Goal: Information Seeking & Learning: Get advice/opinions

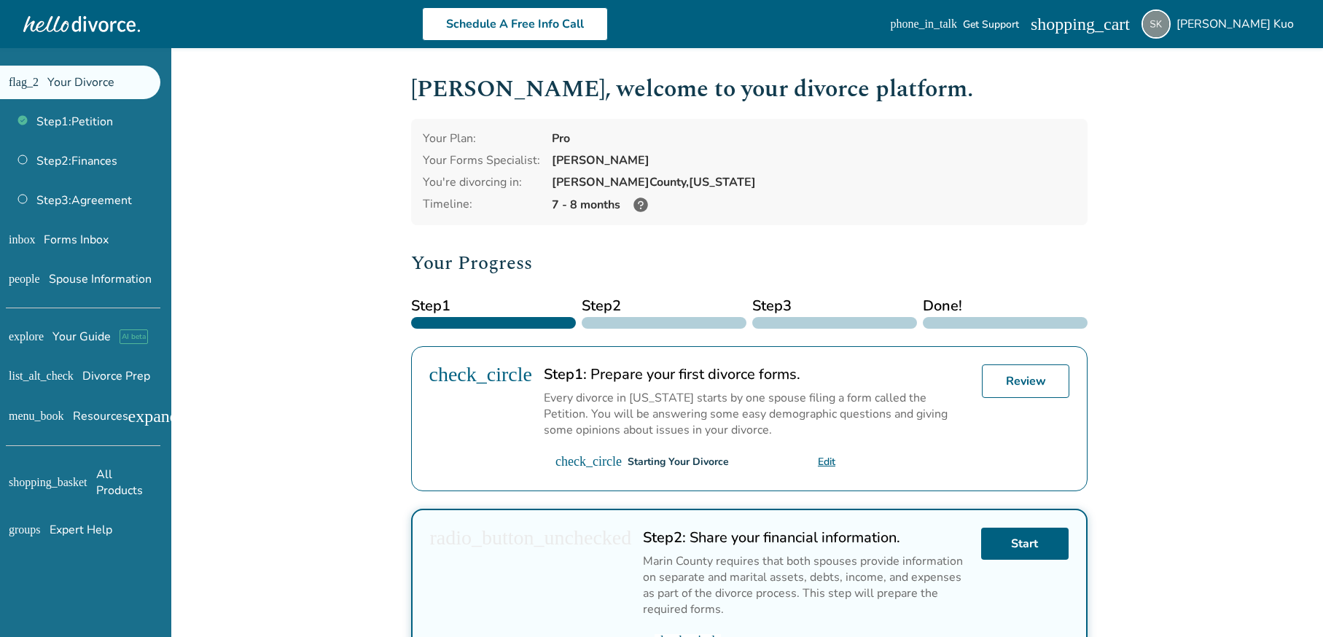
click at [1197, 451] on div "Added to cart Stephanie , welcome to your divorce platform. Your Plan: Pro Your…" at bounding box center [661, 570] width 1323 height 1044
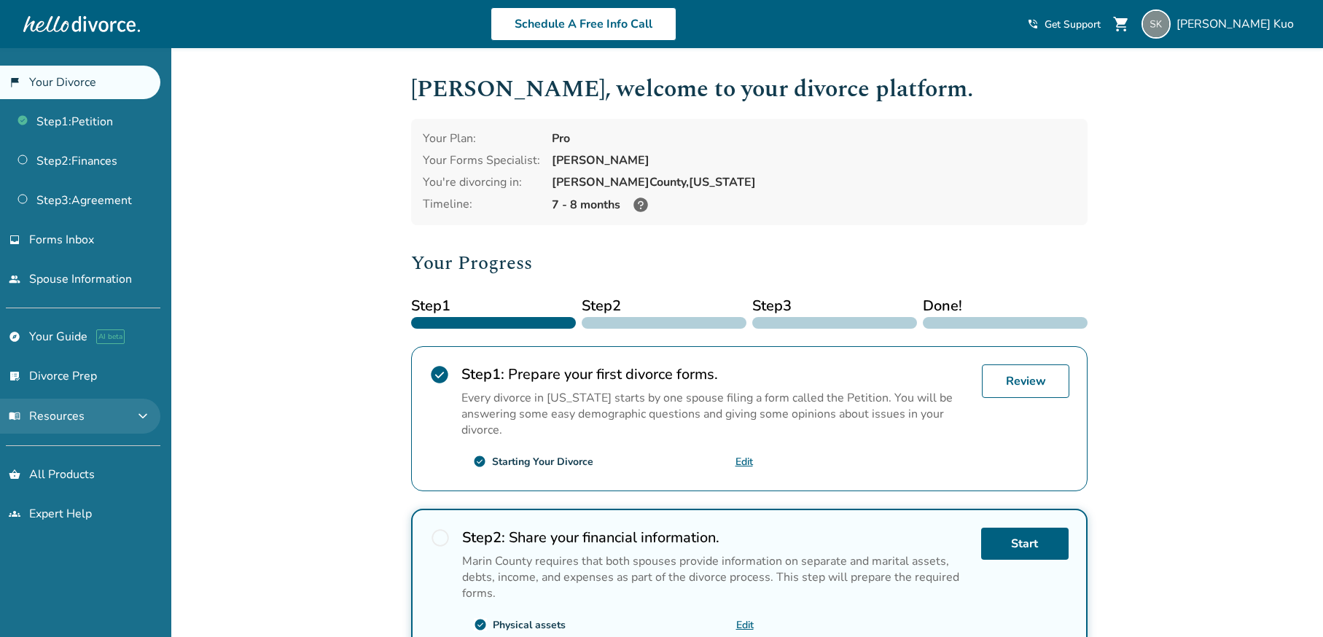
click at [64, 430] on button "menu_book Resources expand_more" at bounding box center [80, 416] width 160 height 35
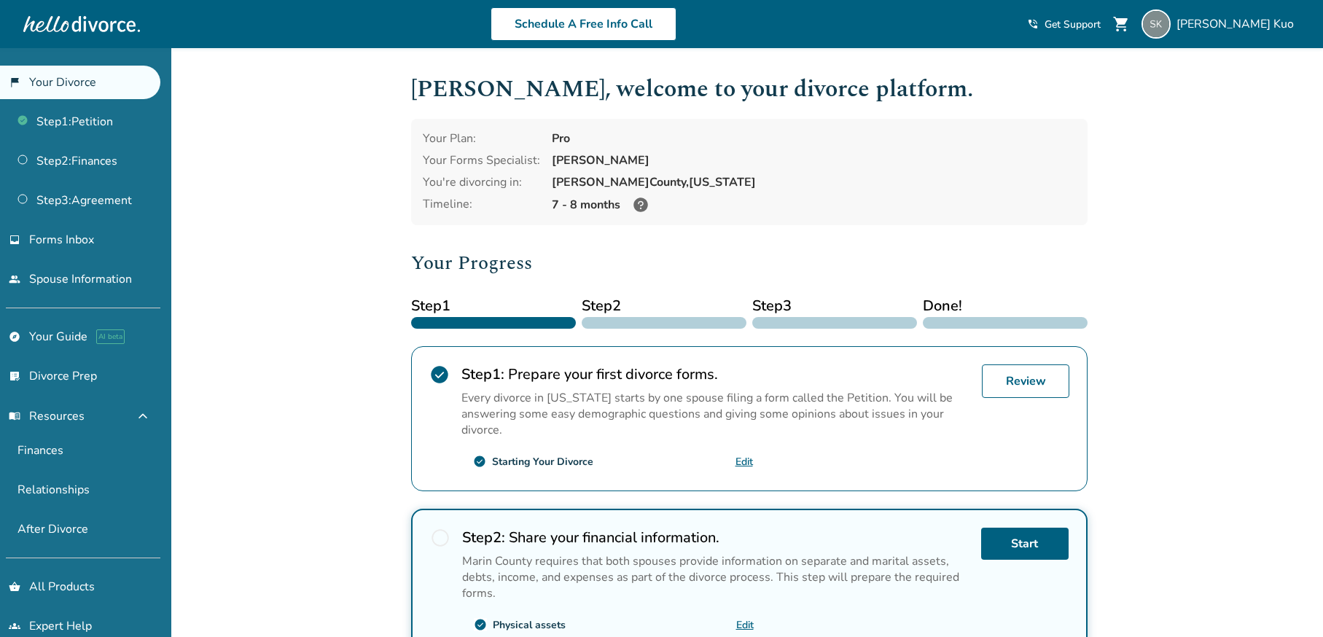
click at [1101, 26] on span "Get Support" at bounding box center [1072, 24] width 56 height 14
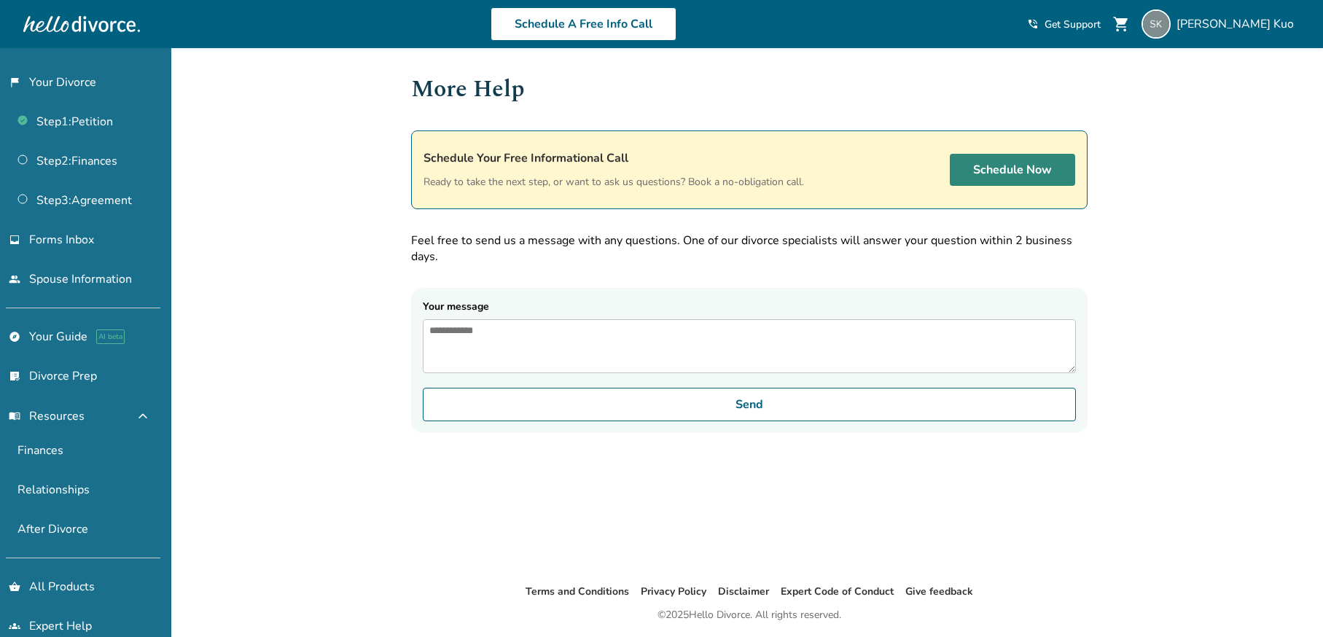
click at [1012, 165] on link "Schedule Now" at bounding box center [1012, 170] width 125 height 32
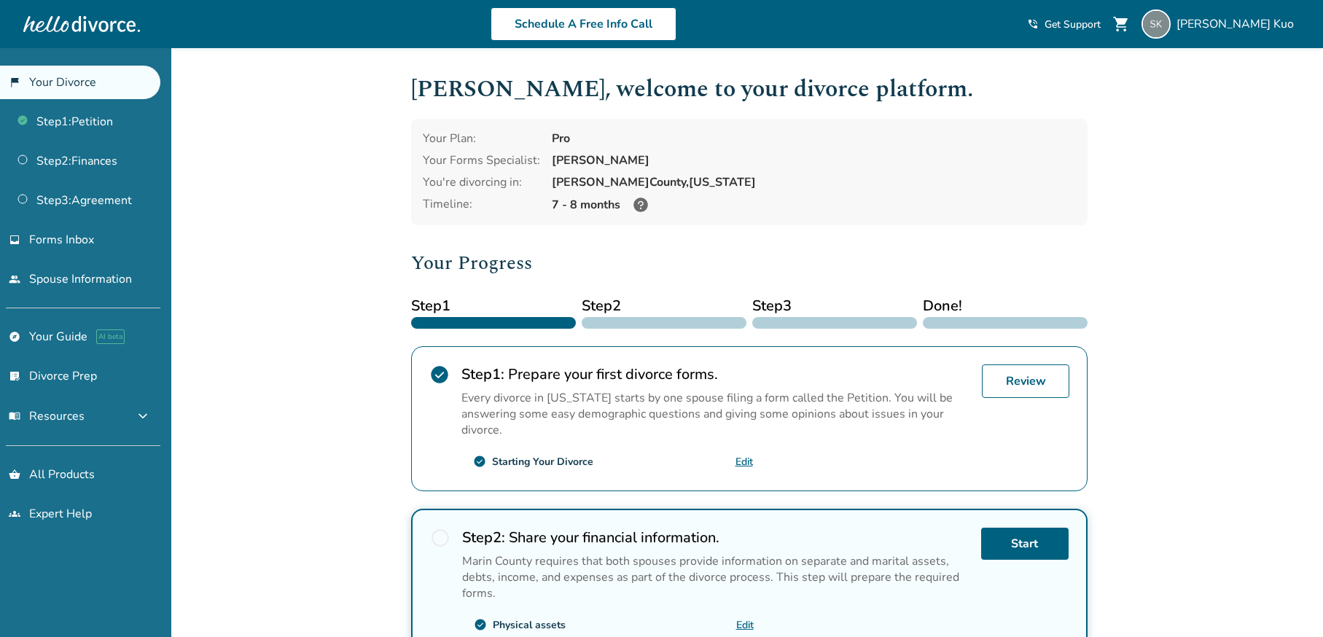
click at [1234, 347] on div "Added to cart Stephanie , welcome to your divorce platform. Your Plan: Pro Your…" at bounding box center [661, 554] width 1323 height 1012
click at [82, 472] on link "shopping_basket All Products" at bounding box center [80, 475] width 160 height 34
